Goal: Information Seeking & Learning: Find specific fact

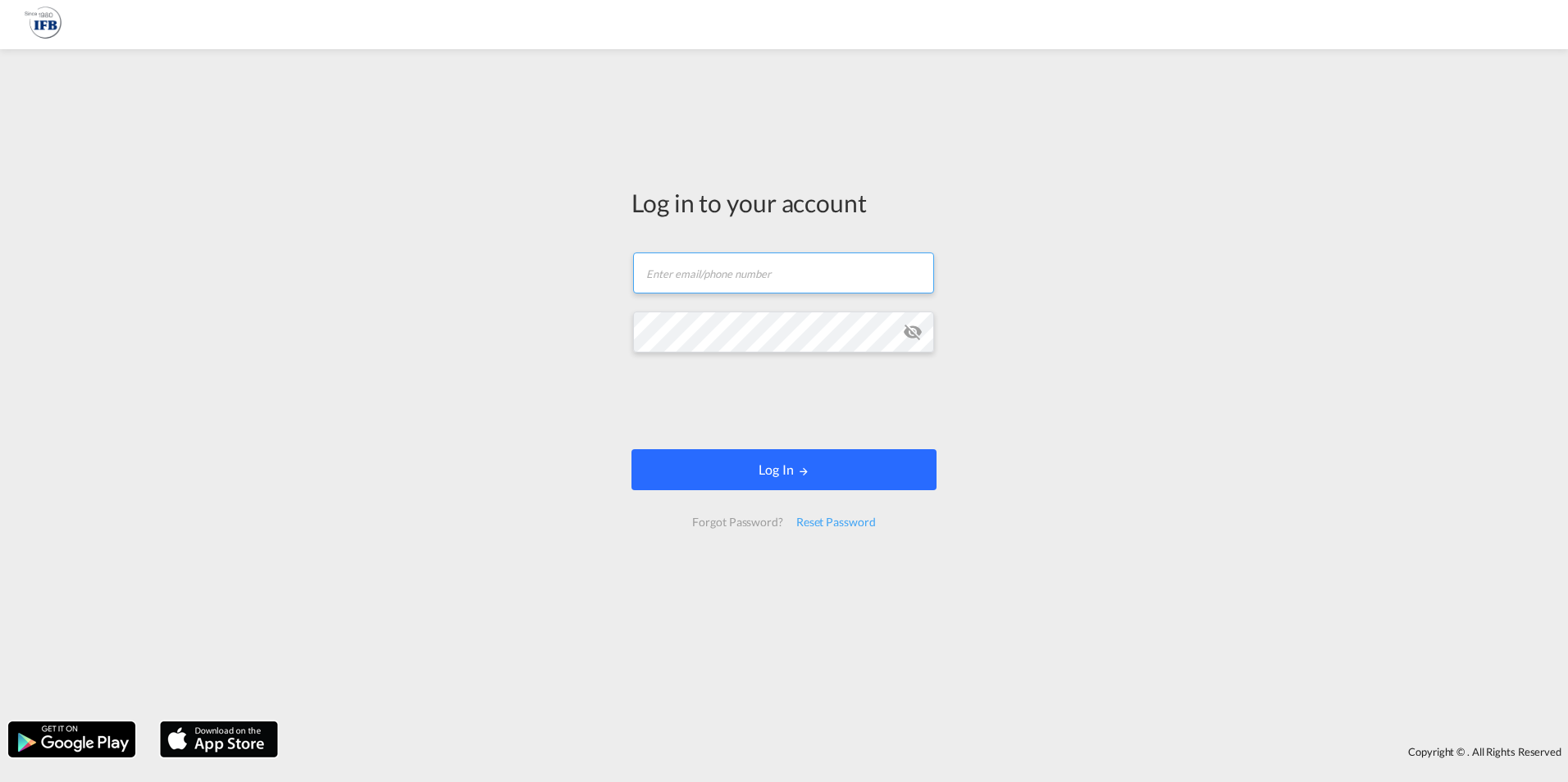
type input "[EMAIL_ADDRESS][DOMAIN_NAME]"
click at [746, 470] on button "Log In" at bounding box center [784, 470] width 305 height 41
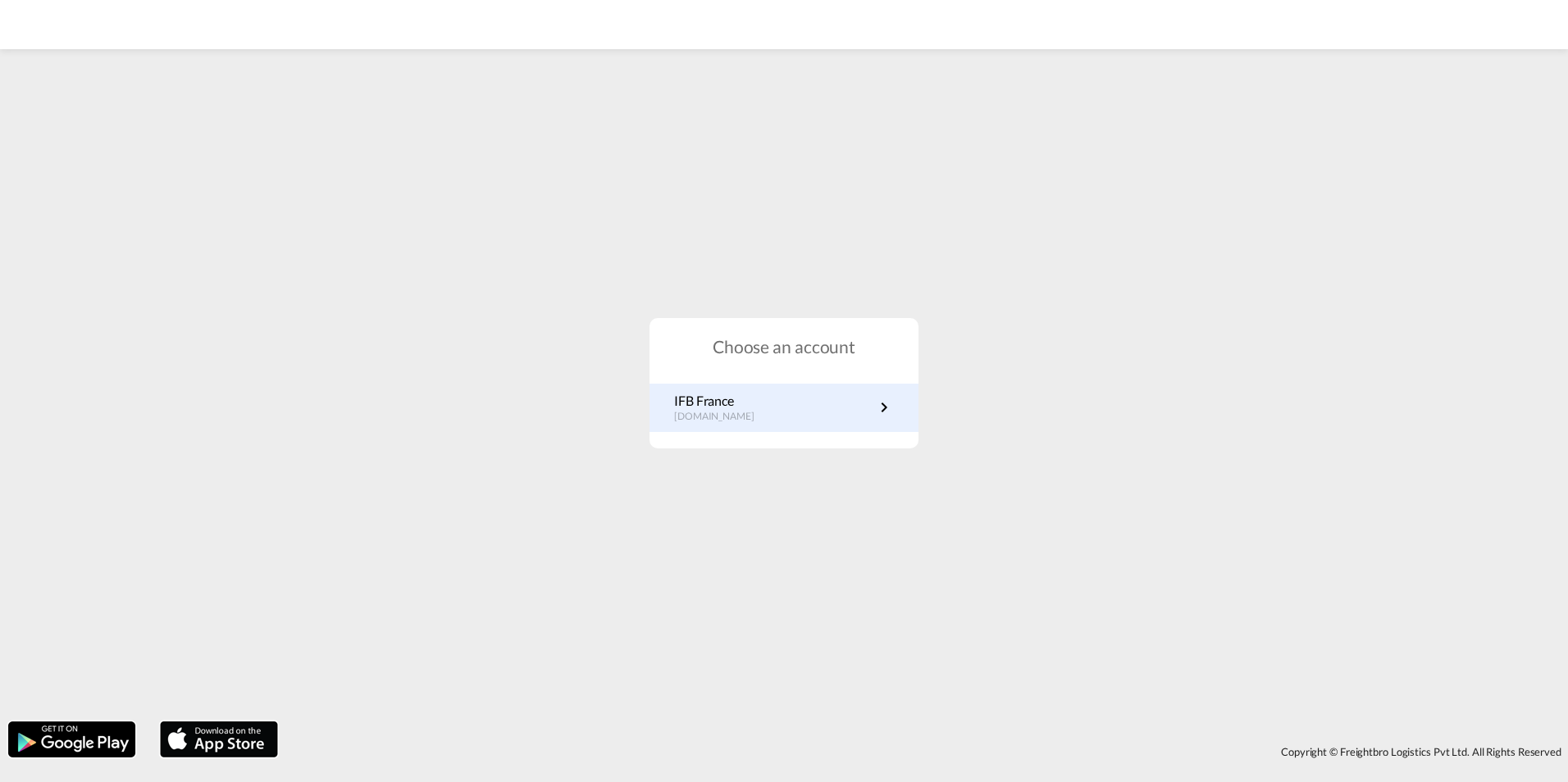
click at [728, 416] on p "[DOMAIN_NAME]" at bounding box center [723, 417] width 97 height 14
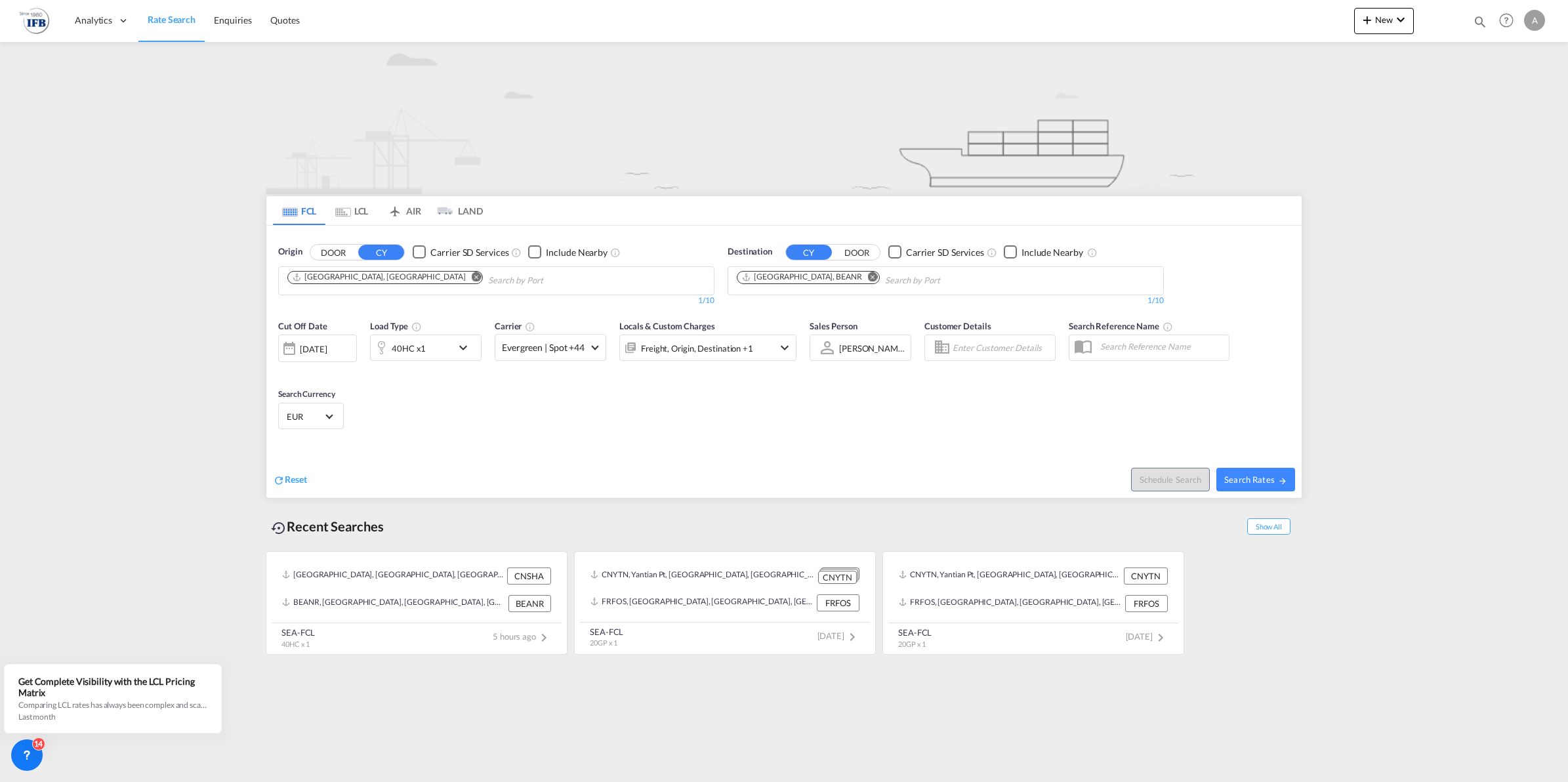
click at [327, 355] on div "[DATE]" at bounding box center [313, 349] width 27 height 12
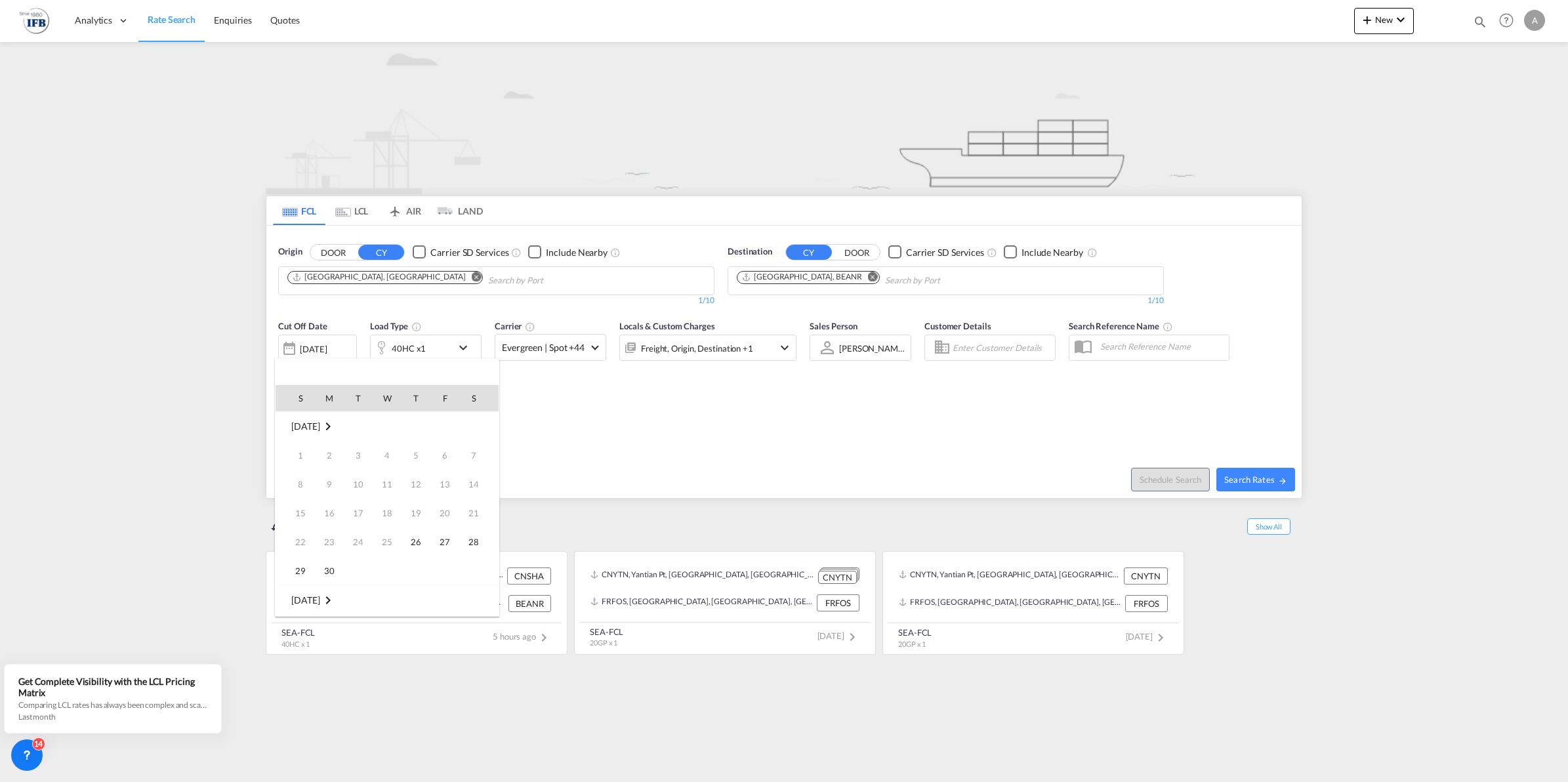
scroll to position [522, 0]
click at [378, 598] on span "1" at bounding box center [387, 600] width 26 height 26
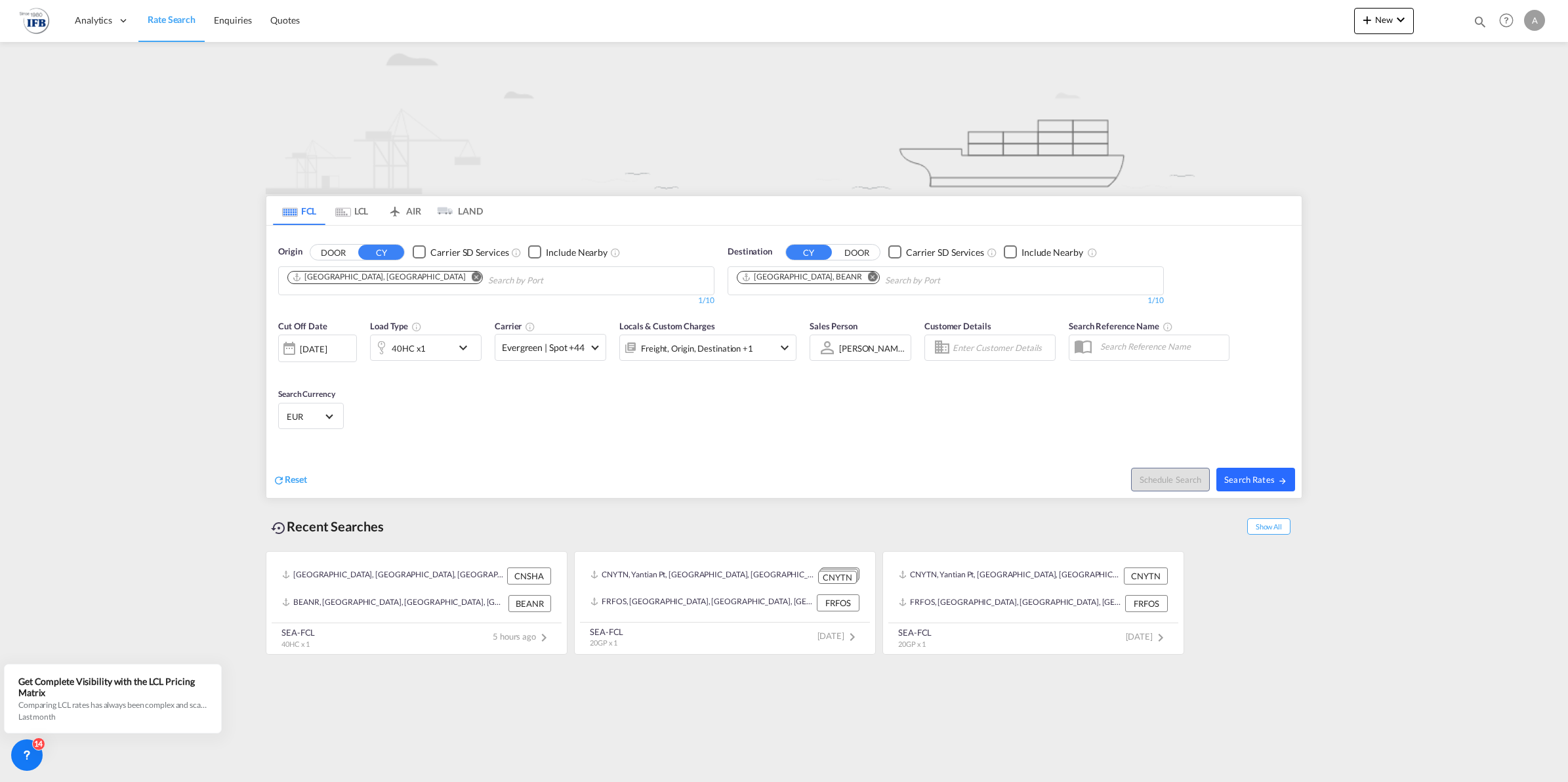
click at [1253, 484] on span "Search Rates" at bounding box center [1255, 479] width 63 height 10
type input "CNSHA to BEANR / [DATE]"
